Goal: Find specific page/section: Find specific page/section

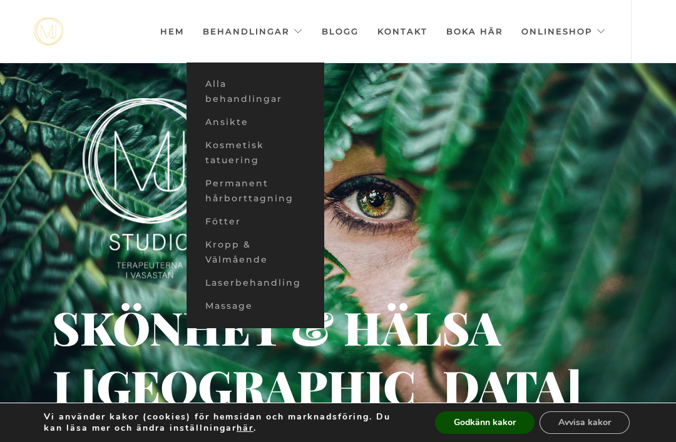
click at [200, 126] on link "Ansikte" at bounding box center [255, 122] width 138 height 23
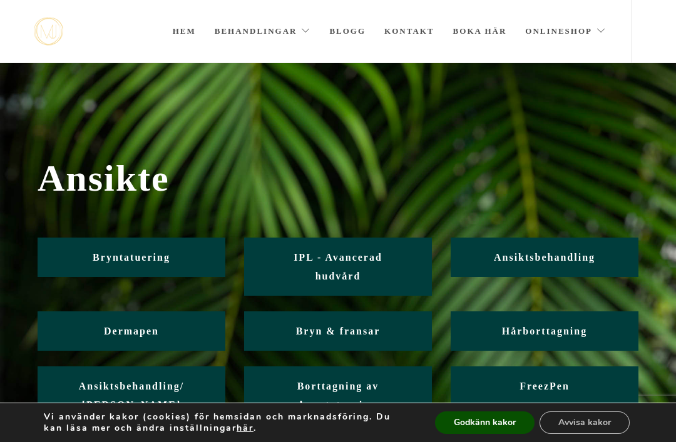
click at [468, 258] on link "Ansiktsbehandling" at bounding box center [545, 257] width 188 height 39
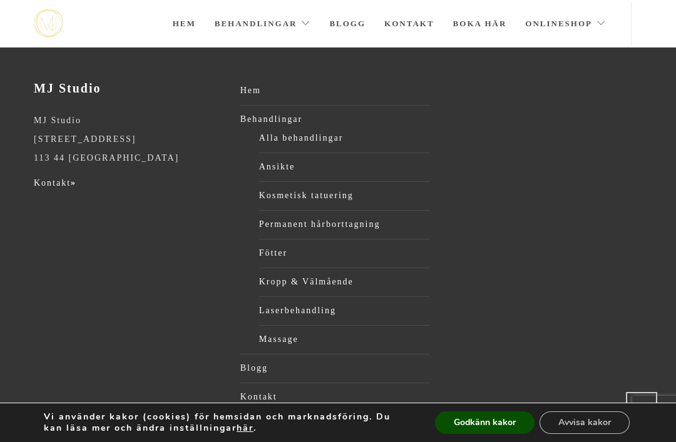
scroll to position [2554, 0]
click at [44, 179] on link "Kontakt »" at bounding box center [55, 183] width 43 height 9
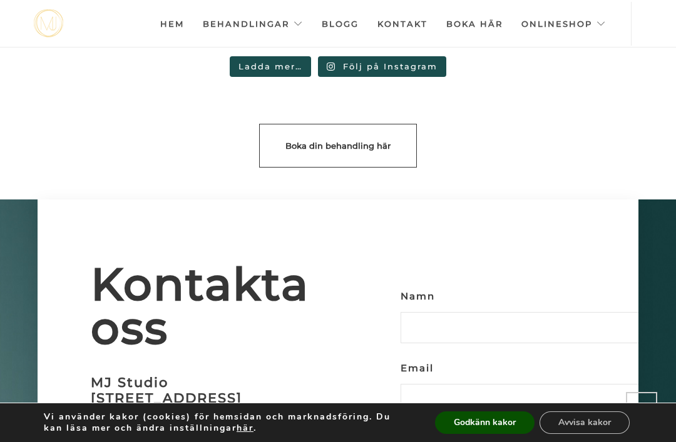
scroll to position [3331, 0]
